Goal: Check status: Check status

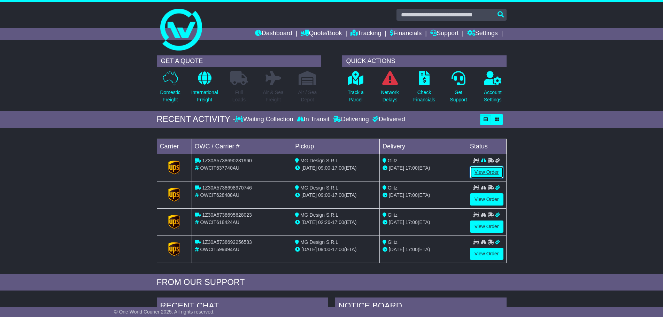
click at [487, 172] on link "View Order" at bounding box center [486, 172] width 33 height 12
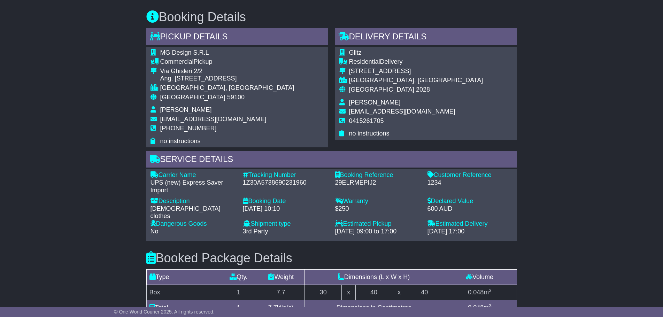
scroll to position [349, 0]
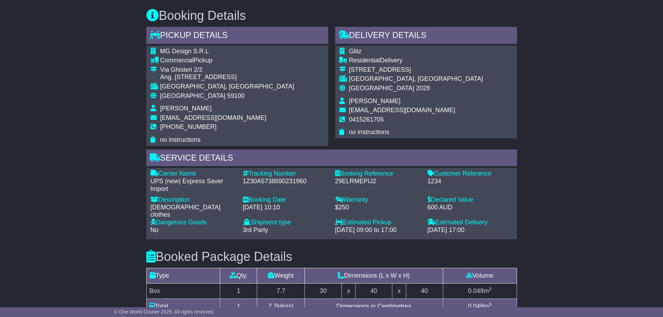
click at [275, 181] on div "1Z30A5738690231960" at bounding box center [285, 182] width 85 height 8
click at [276, 180] on div "1Z30A5738690231960" at bounding box center [285, 182] width 85 height 8
drag, startPoint x: 276, startPoint y: 180, endPoint x: 256, endPoint y: 189, distance: 22.9
click at [256, 189] on div "Tracking Number - 1Z30A5738690231960" at bounding box center [285, 181] width 92 height 23
click at [341, 181] on div "29ELRMEPIJ2" at bounding box center [377, 182] width 85 height 8
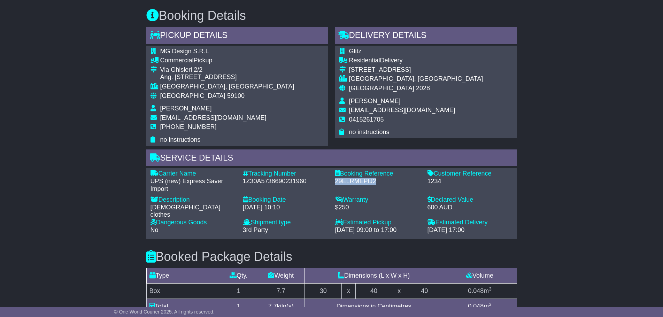
click at [341, 181] on div "29ELRMEPIJ2" at bounding box center [377, 182] width 85 height 8
copy div "29ELRMEPIJ2"
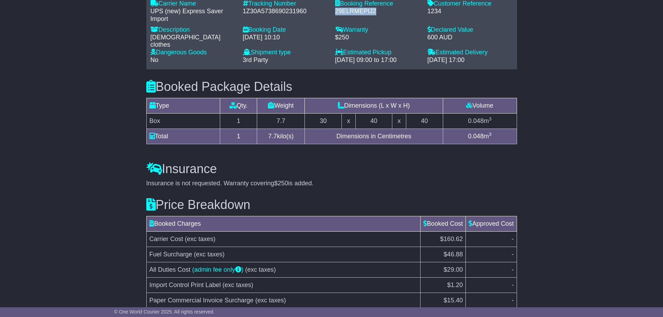
scroll to position [314, 0]
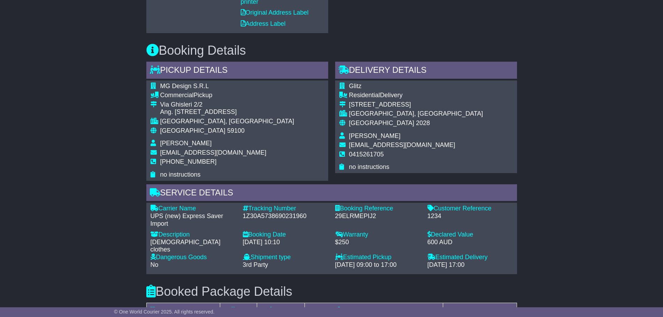
click at [275, 211] on div "Tracking Number" at bounding box center [285, 209] width 85 height 8
click at [277, 216] on div "1Z30A5738690231960" at bounding box center [285, 217] width 85 height 8
copy div "1Z30A5738690231960"
